Goal: Task Accomplishment & Management: Use online tool/utility

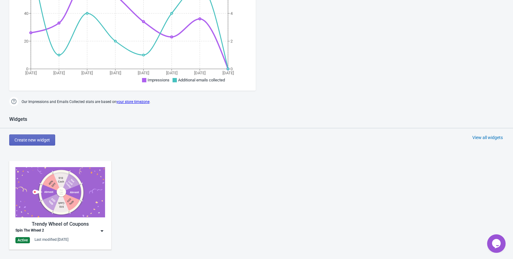
scroll to position [216, 0]
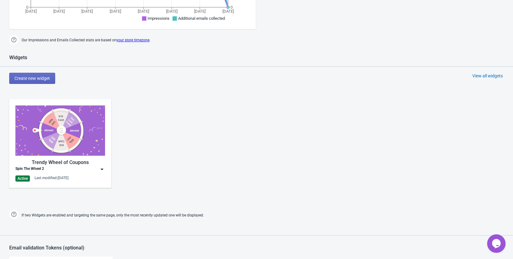
click at [103, 167] on img at bounding box center [102, 169] width 6 height 6
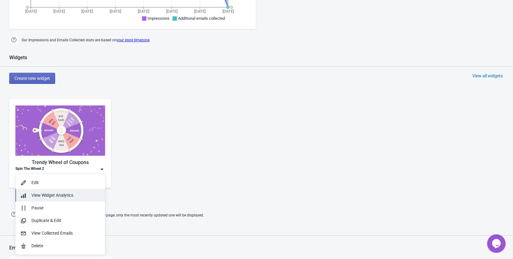
click at [64, 194] on span "View Widget Analytics" at bounding box center [52, 195] width 42 height 5
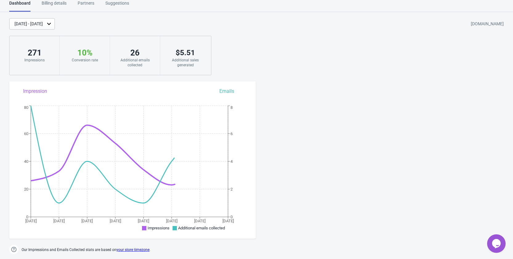
scroll to position [191, 0]
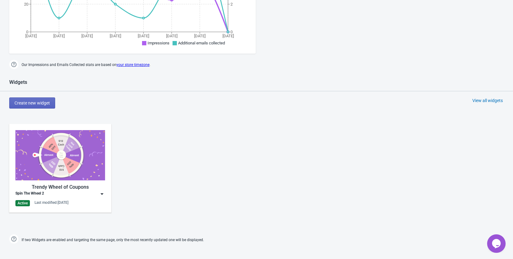
click at [104, 196] on img at bounding box center [102, 194] width 6 height 6
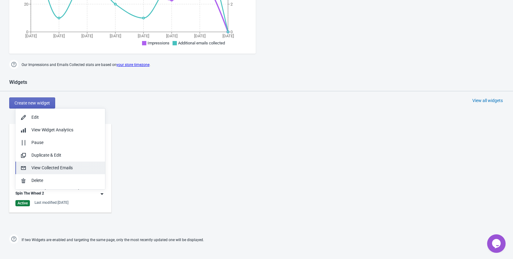
click at [92, 167] on div "View Collected Emails" at bounding box center [65, 168] width 69 height 6
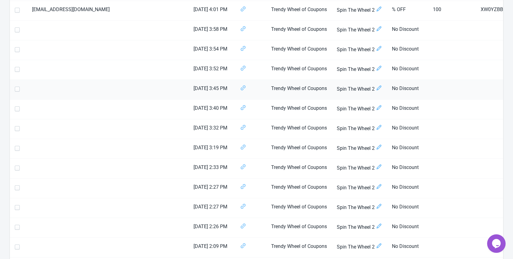
scroll to position [278, 0]
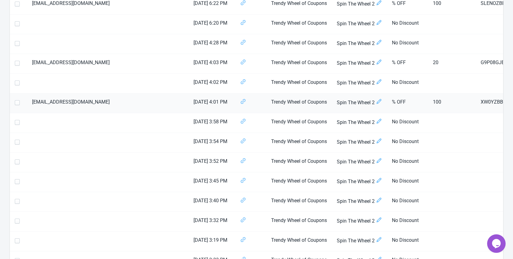
click at [17, 104] on span at bounding box center [17, 102] width 5 height 5
click at [15, 104] on input "checkbox" at bounding box center [15, 105] width 0 height 11
checkbox input "true"
click at [18, 64] on span at bounding box center [17, 63] width 5 height 5
click at [15, 64] on input "checkbox" at bounding box center [15, 66] width 0 height 11
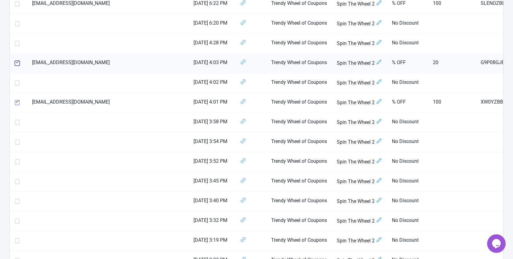
checkbox input "true"
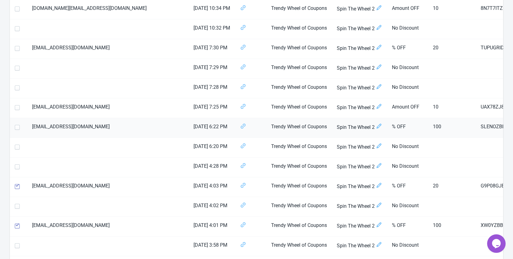
click at [17, 128] on span at bounding box center [17, 127] width 5 height 5
click at [15, 128] on input "checkbox" at bounding box center [15, 130] width 0 height 11
checkbox input "true"
click at [18, 108] on span at bounding box center [17, 107] width 5 height 5
click at [15, 108] on input "checkbox" at bounding box center [15, 110] width 0 height 11
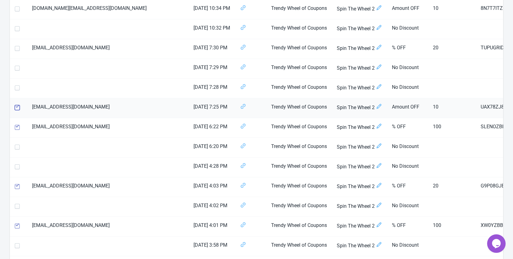
checkbox input "true"
click at [15, 48] on span at bounding box center [17, 48] width 5 height 5
click at [15, 48] on input "checkbox" at bounding box center [15, 51] width 0 height 11
checkbox input "true"
click at [18, 8] on span at bounding box center [17, 8] width 5 height 5
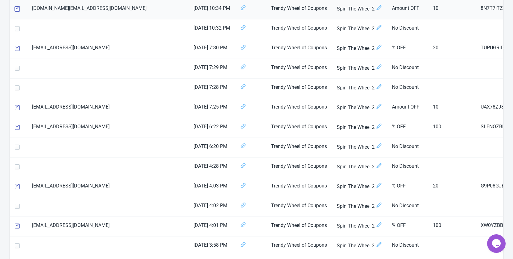
click at [15, 8] on input "checkbox" at bounding box center [15, 11] width 0 height 11
checkbox input "true"
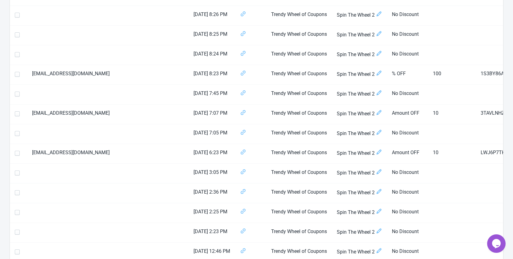
scroll to position [912, 0]
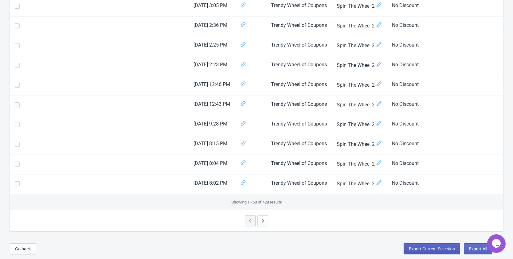
click at [434, 250] on span "Export Current Selection" at bounding box center [432, 248] width 46 height 5
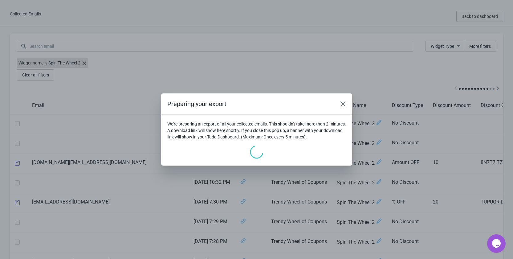
scroll to position [0, 0]
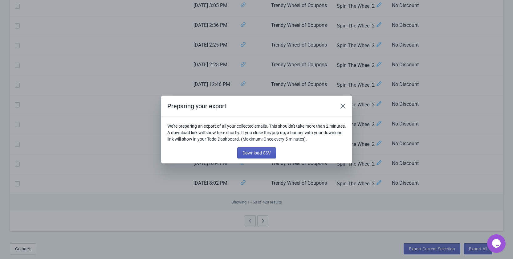
click at [250, 152] on span "Download CSV" at bounding box center [257, 152] width 28 height 5
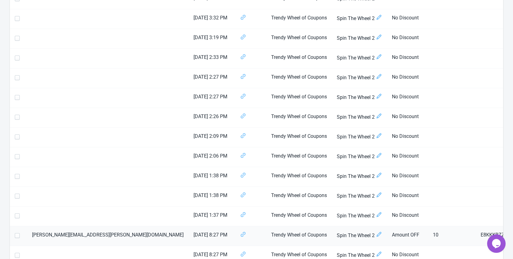
scroll to position [511, 0]
